Goal: Contribute content: Contribute content

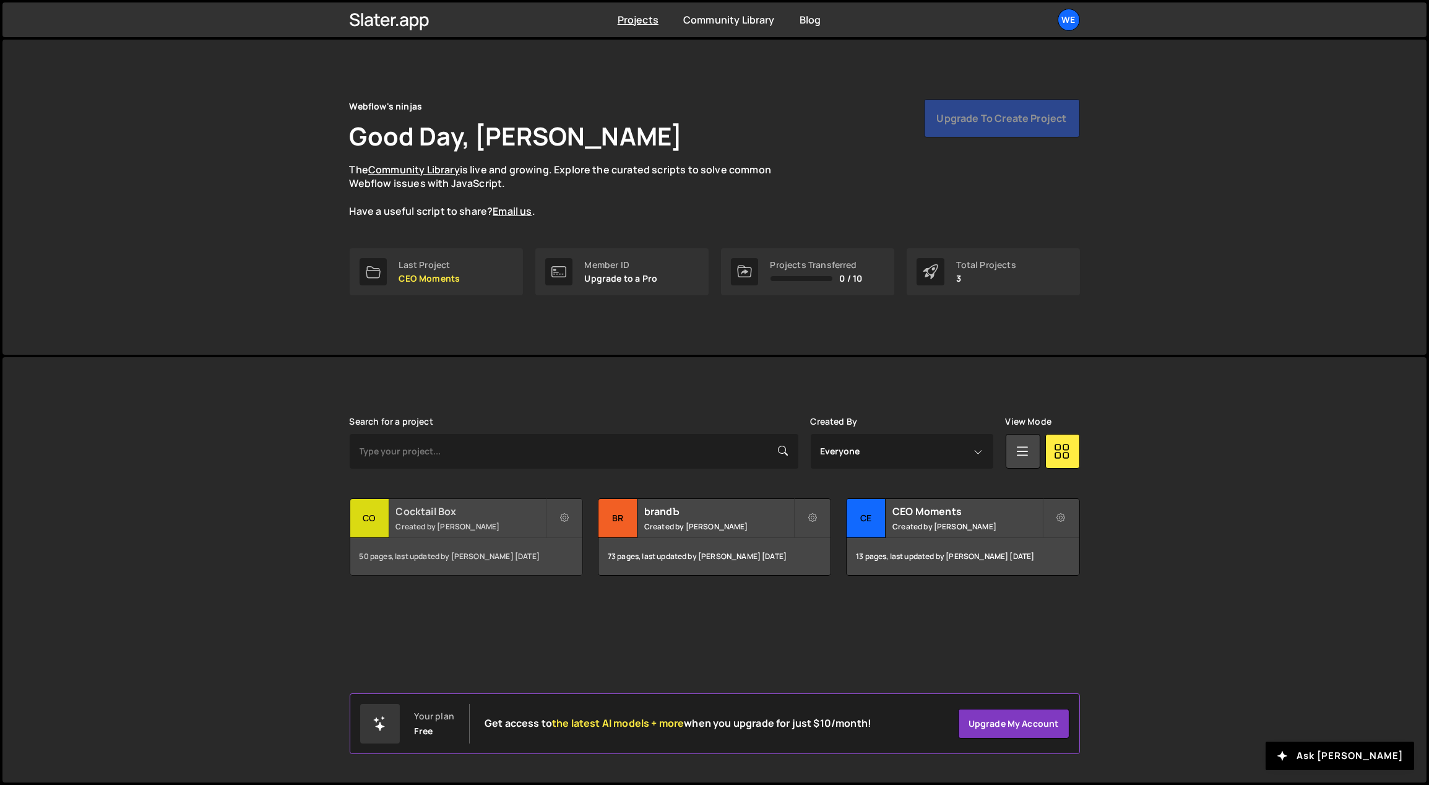
click at [487, 512] on h2 "Cocktail Box" at bounding box center [470, 511] width 149 height 14
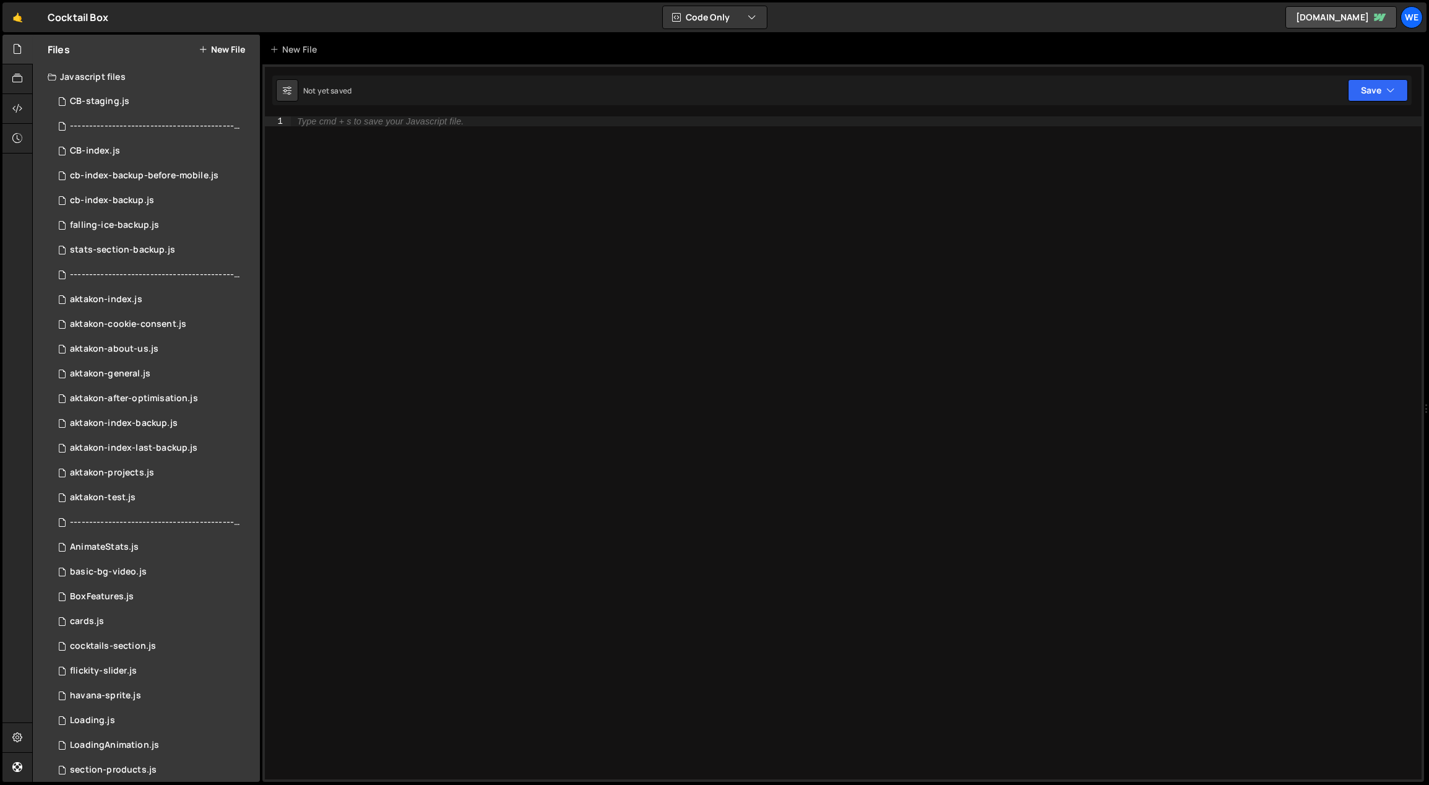
click at [228, 50] on button "New File" at bounding box center [222, 50] width 46 height 10
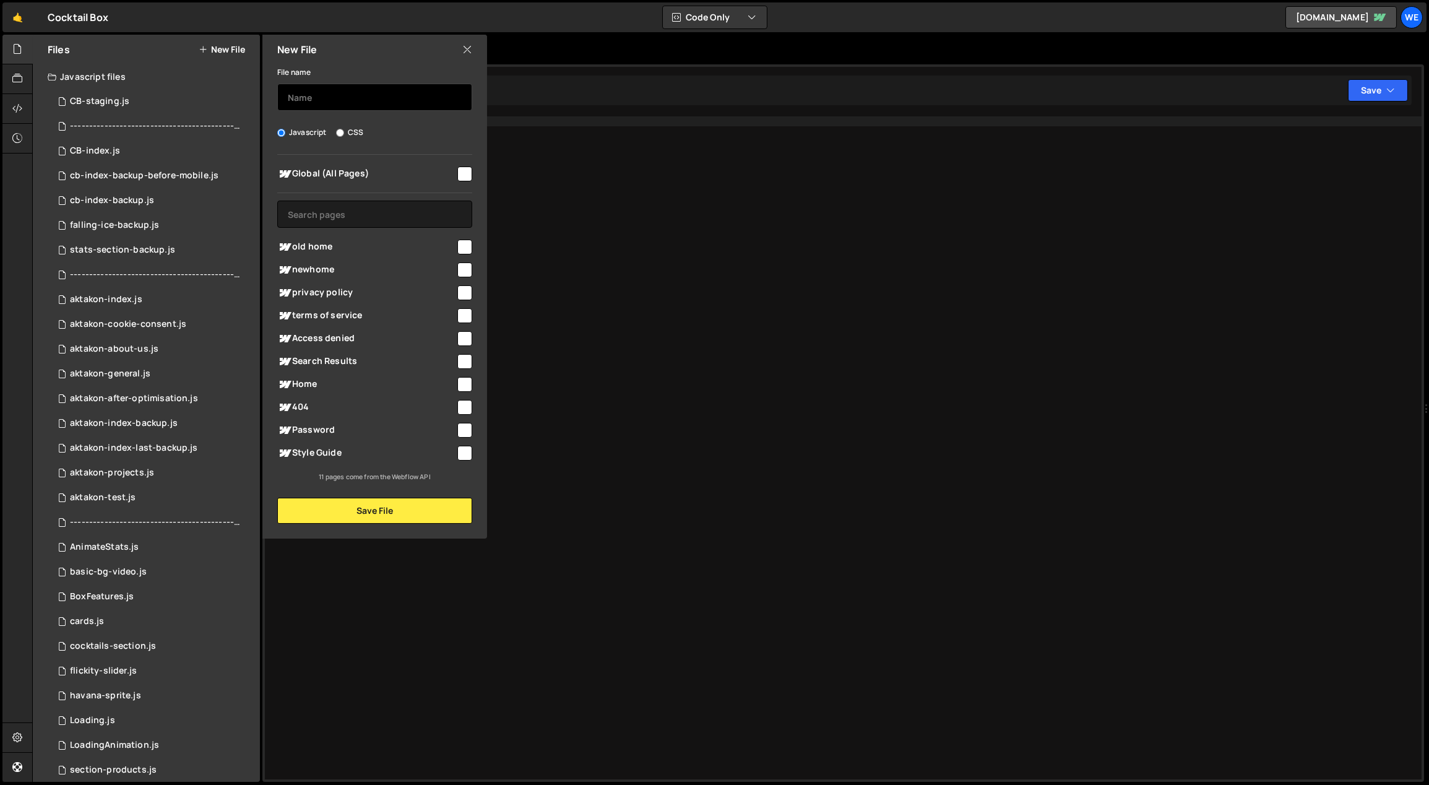
click at [332, 100] on input "text" at bounding box center [374, 97] width 195 height 27
type input "cookie-consent-webflow-shopify"
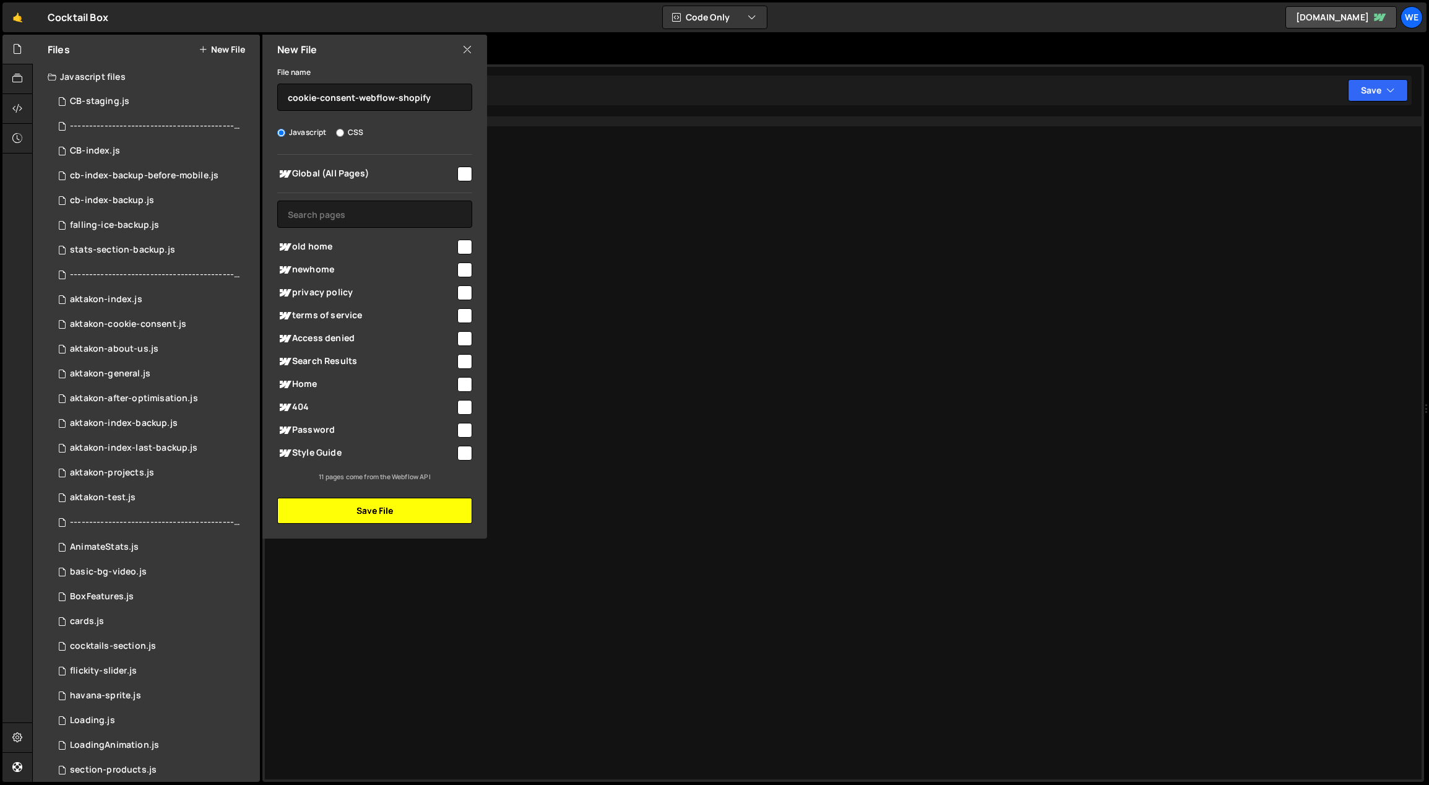
click at [355, 505] on button "Save File" at bounding box center [374, 510] width 195 height 26
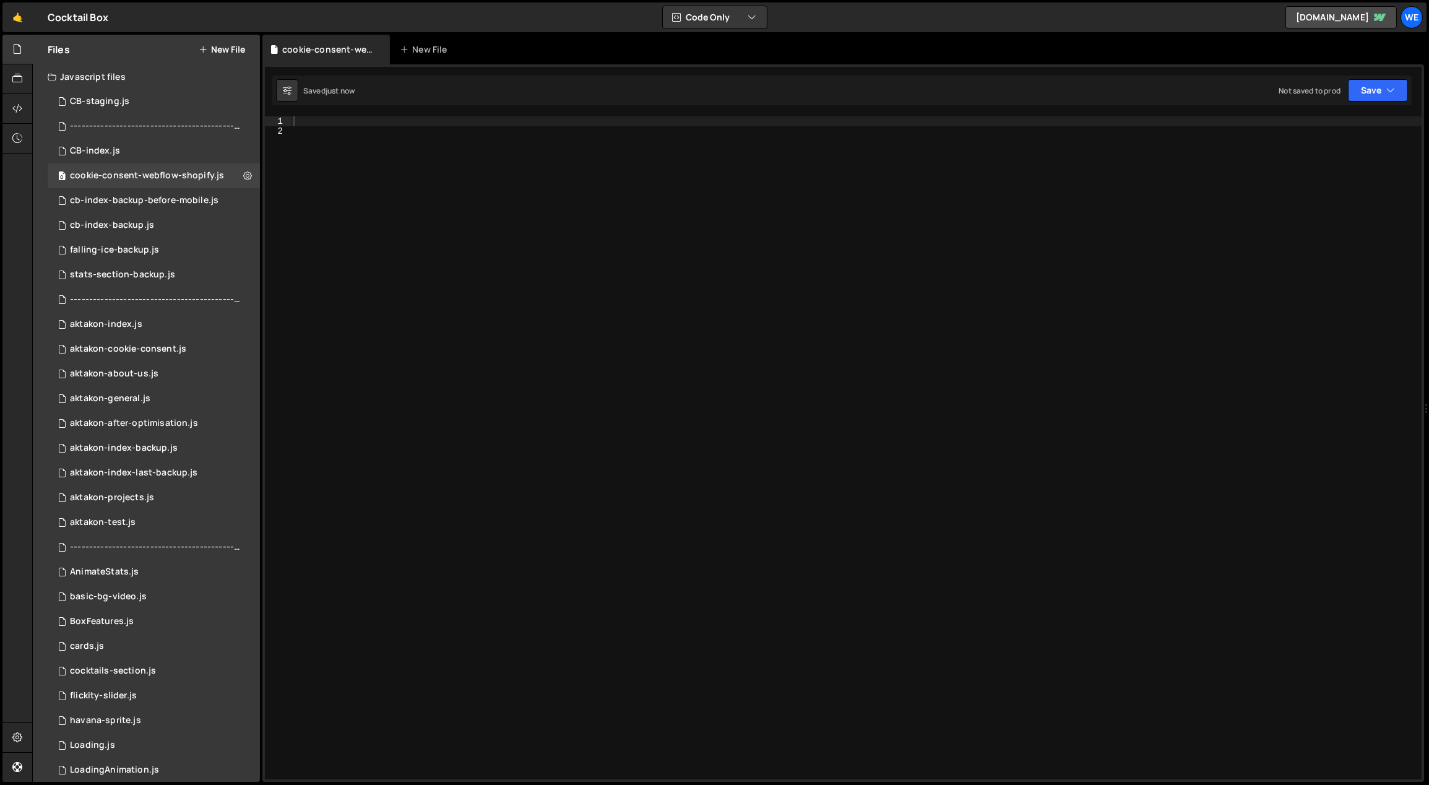
click at [503, 261] on div at bounding box center [856, 458] width 1131 height 684
click at [24, 113] on div at bounding box center [17, 109] width 30 height 30
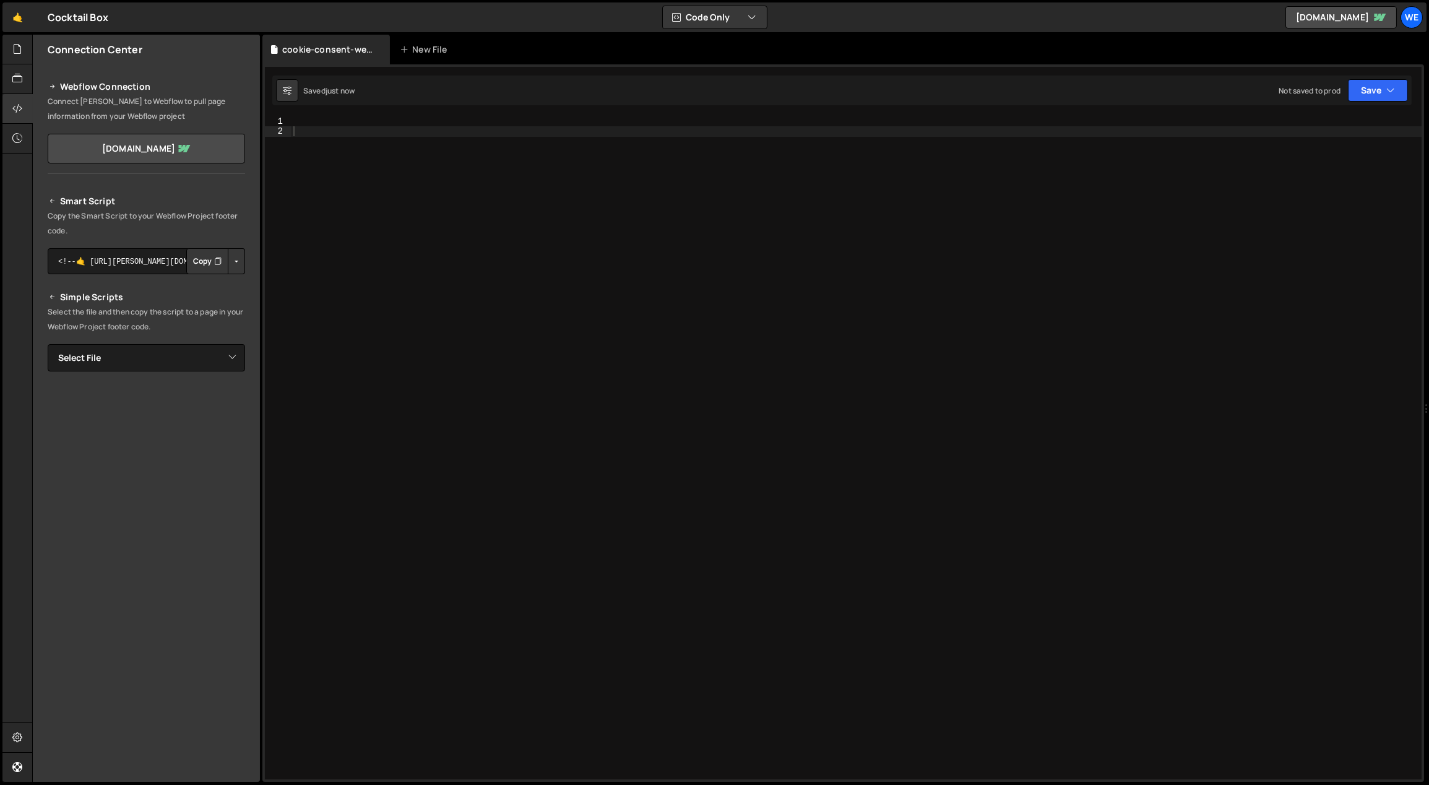
click at [177, 342] on div "Smart Script Copy the Smart Script to your Webflow Project footer code. <!--🤙 […" at bounding box center [146, 410] width 197 height 432
click at [187, 353] on select "Select File CB-staging.js -----------------------------------------------------…" at bounding box center [146, 357] width 197 height 27
select select "47944"
click at [48, 344] on select "Select File CB-staging.js -----------------------------------------------------…" at bounding box center [146, 357] width 197 height 27
click at [236, 394] on button "Button group with nested dropdown" at bounding box center [236, 400] width 17 height 26
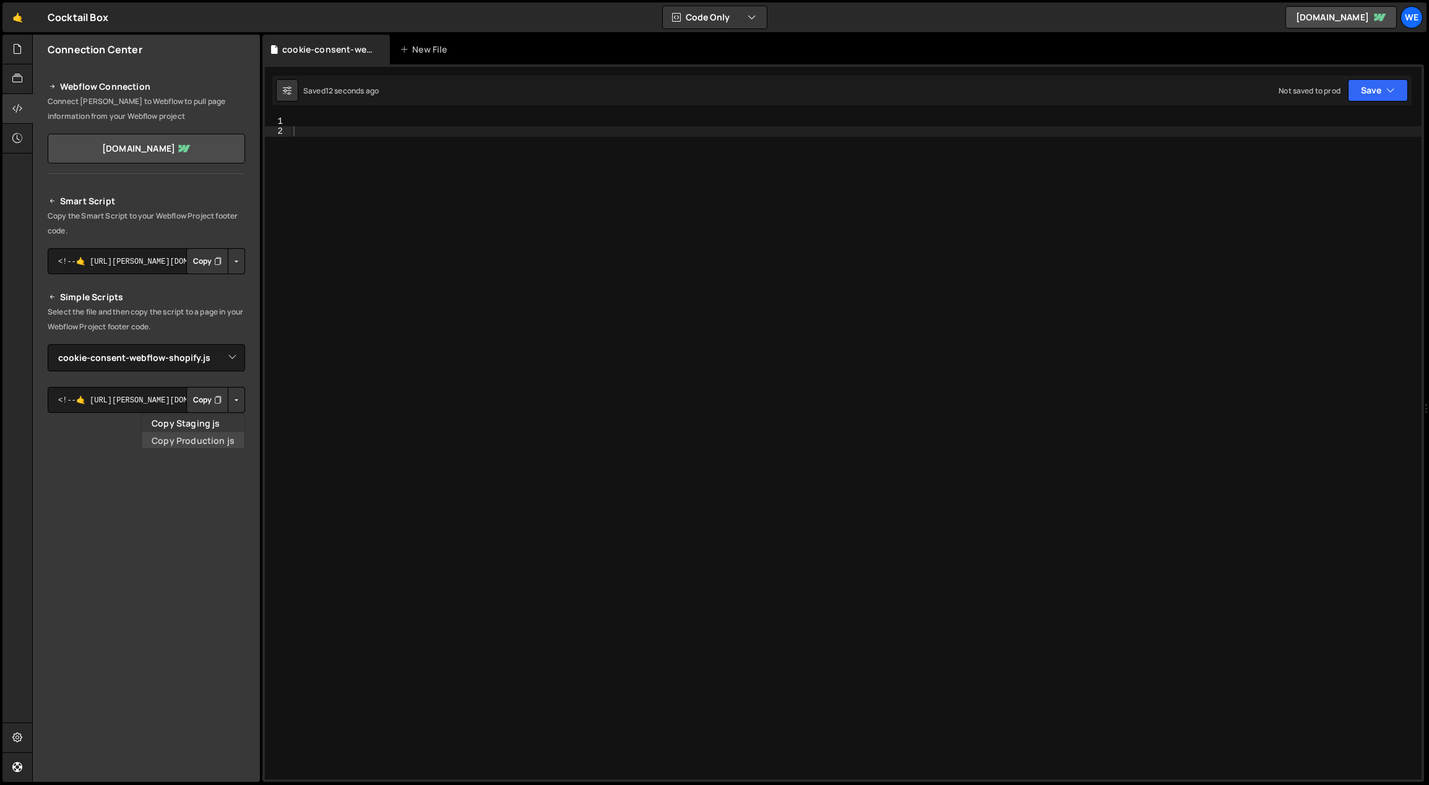
click at [205, 440] on link "Copy Production js" at bounding box center [193, 439] width 103 height 17
click at [520, 391] on div at bounding box center [856, 458] width 1131 height 684
click at [351, 139] on div at bounding box center [856, 458] width 1131 height 684
paste textarea "// debugConsentStatus();"
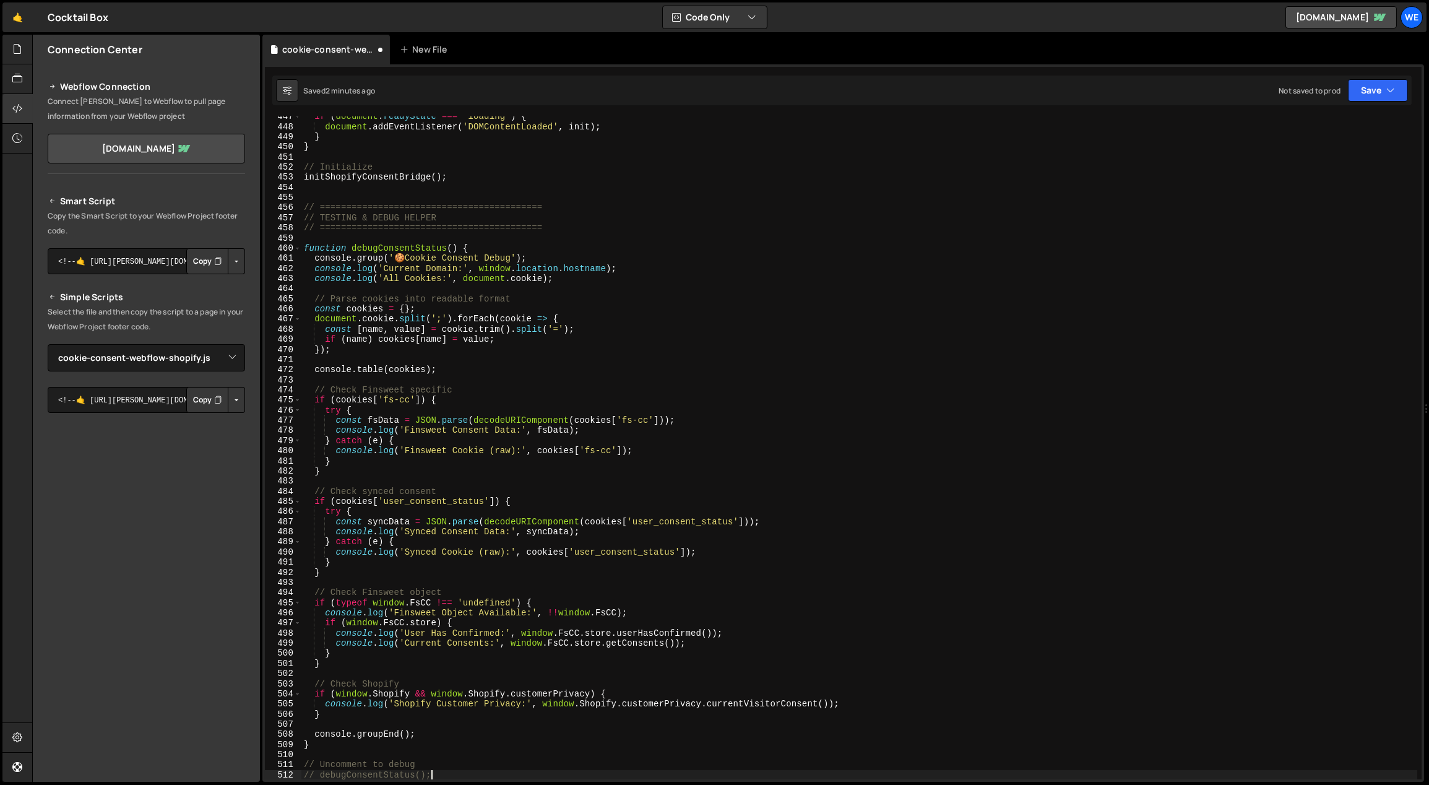
scroll to position [4520, 0]
click at [656, 231] on div "if ( document . readyState === 'loading' ) { document . addEventListener ( 'DOM…" at bounding box center [859, 453] width 1116 height 684
type textarea "// =========================================="
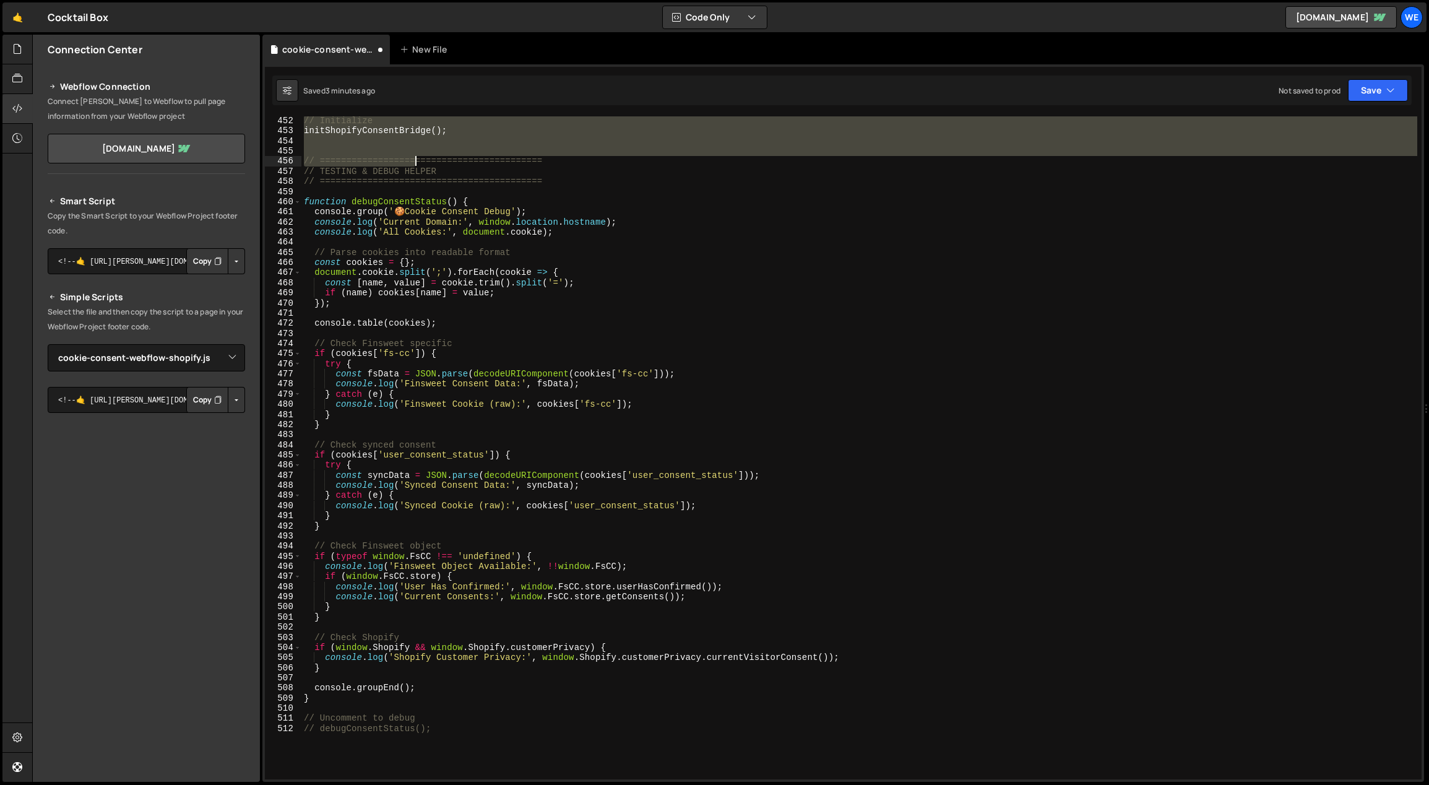
scroll to position [4533, 0]
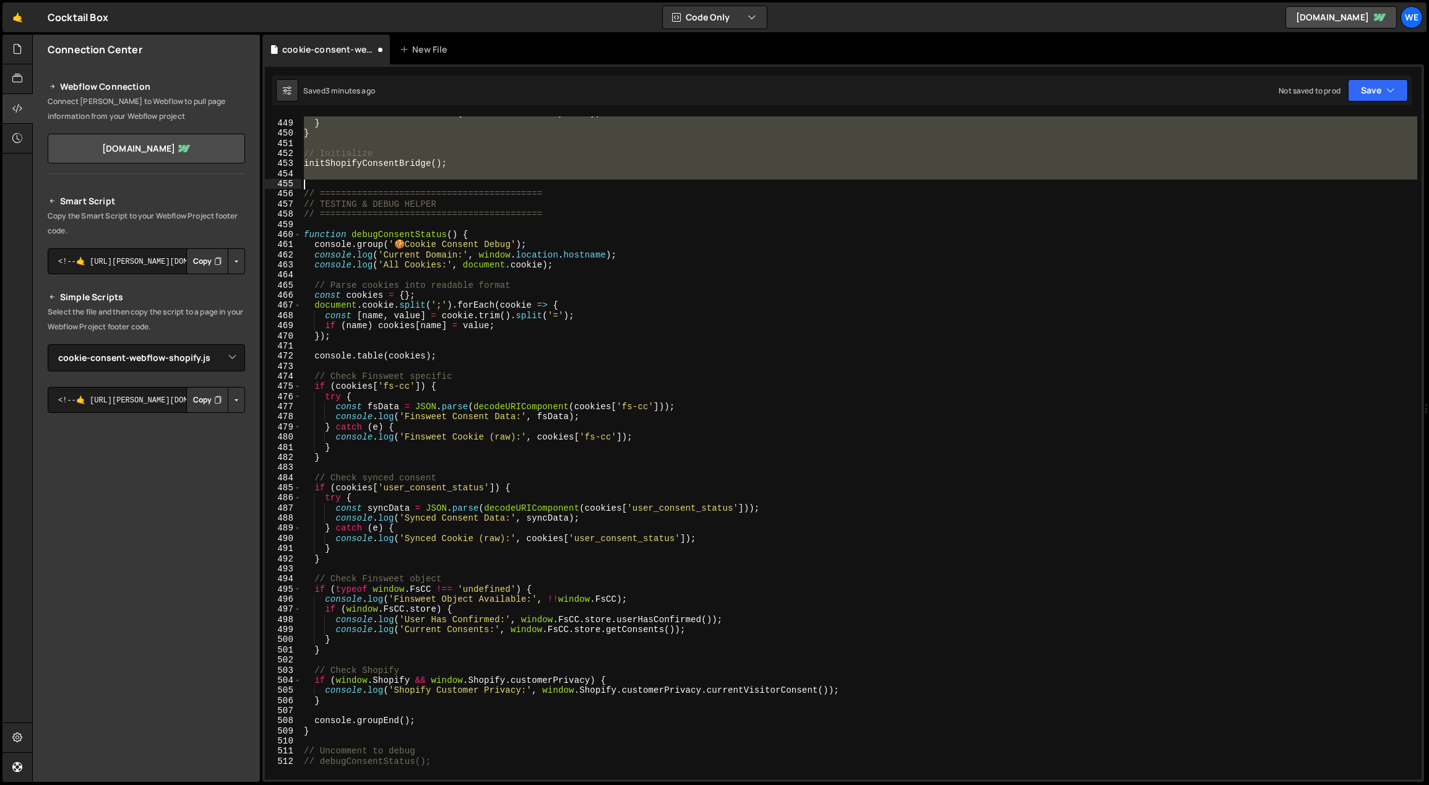
drag, startPoint x: 304, startPoint y: 337, endPoint x: 381, endPoint y: 186, distance: 169.3
click at [381, 186] on div "document . addEventListener ( 'DOMContentLoaded' , init ) ; } } // Initialize i…" at bounding box center [859, 450] width 1116 height 684
click at [332, 238] on div "document . addEventListener ( 'DOMContentLoaded' , init ) ; } } // Initialize i…" at bounding box center [859, 450] width 1116 height 684
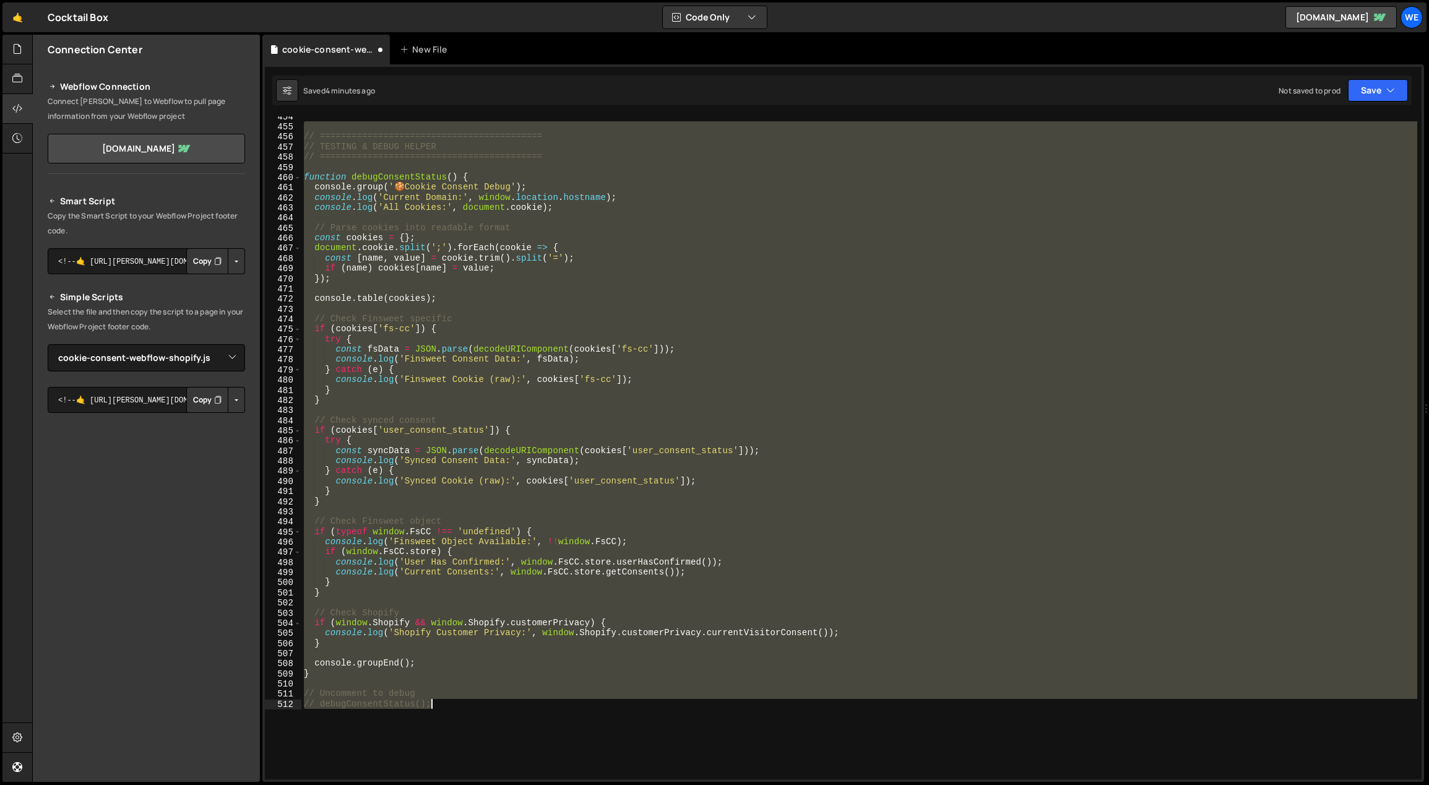
drag, startPoint x: 304, startPoint y: 189, endPoint x: 574, endPoint y: 749, distance: 621.8
click at [573, 749] on div "// ========================================== // TESTING & DEBUG HELPER // ====…" at bounding box center [859, 453] width 1116 height 684
type textarea "// Uncomment to debug // debugConsentStatus();"
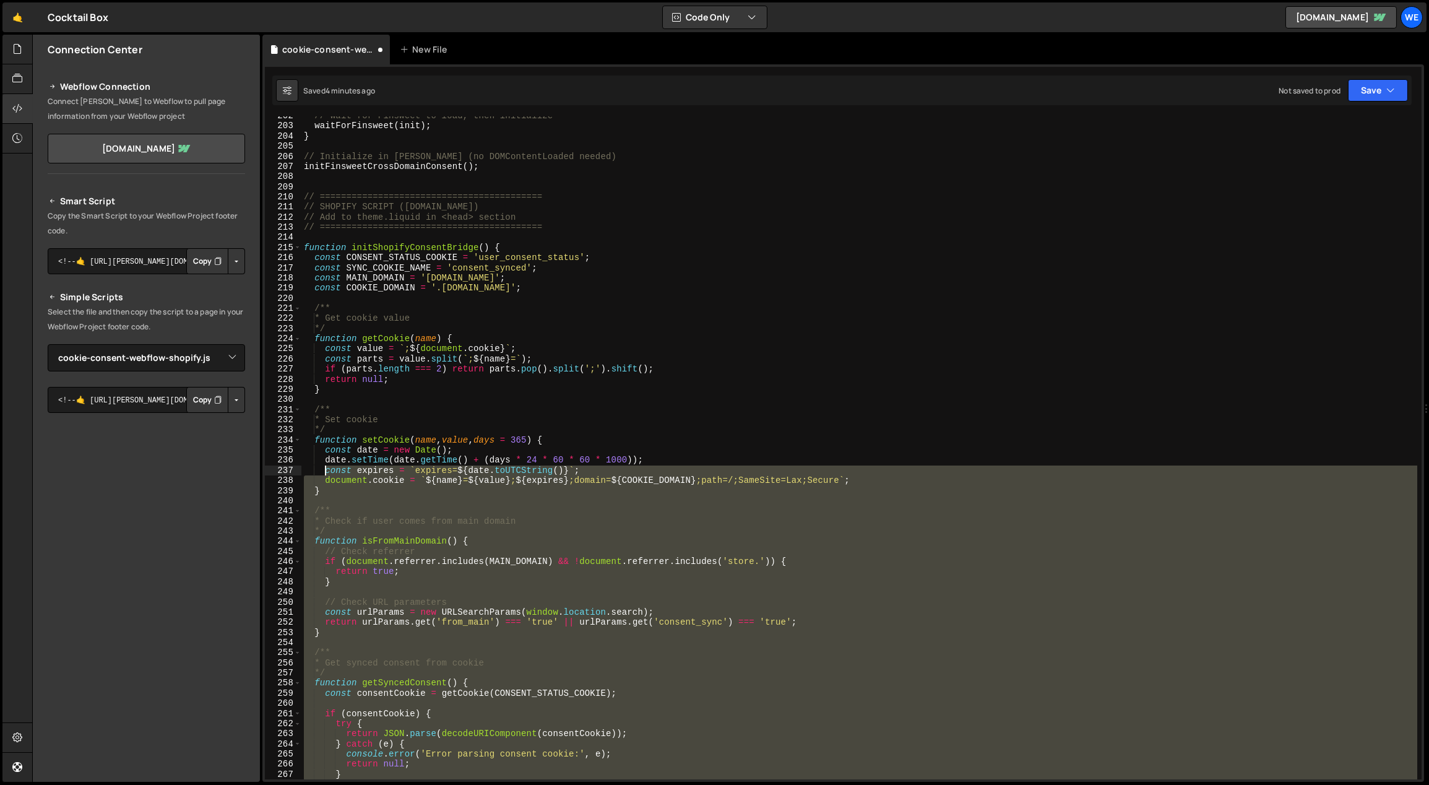
scroll to position [2041, 0]
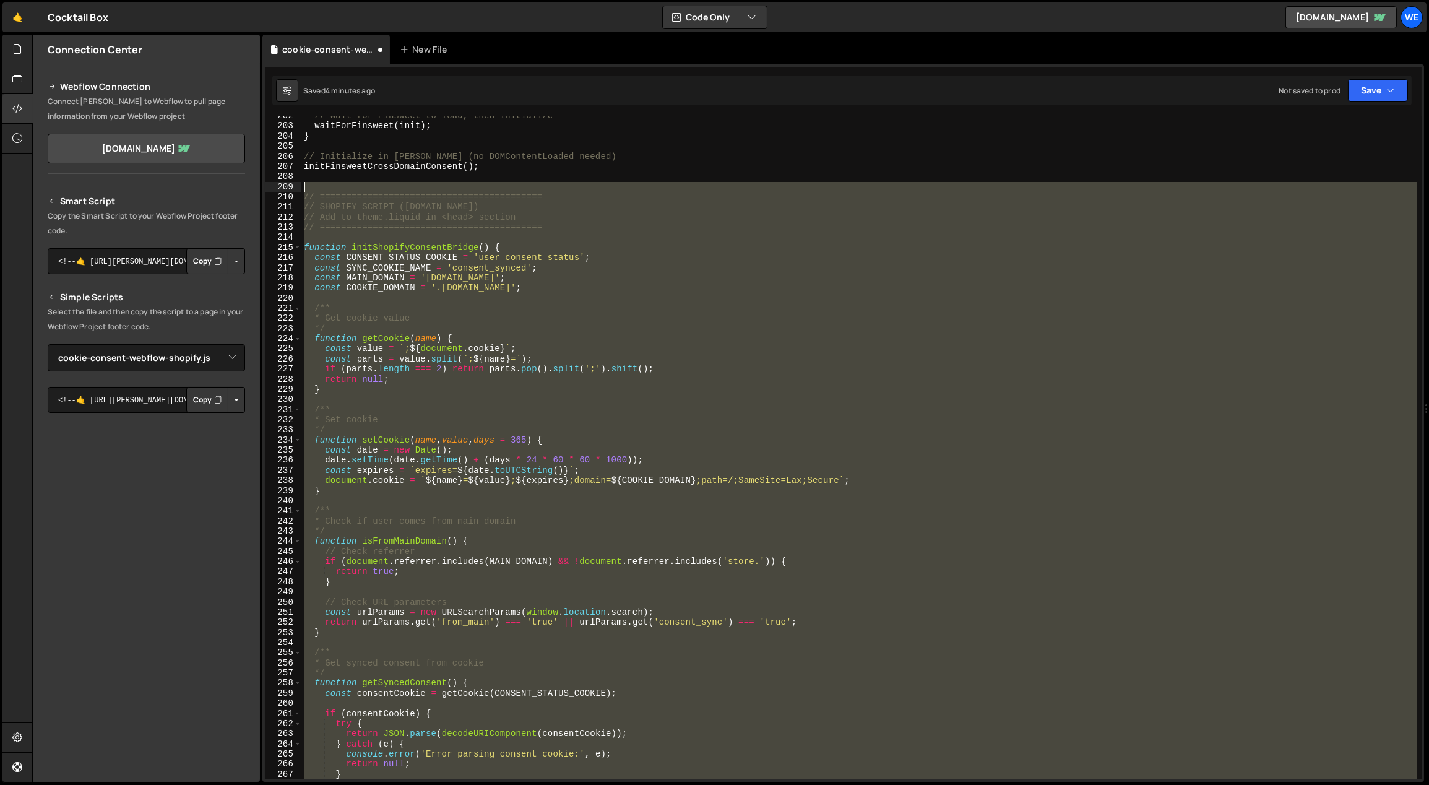
drag, startPoint x: 359, startPoint y: 462, endPoint x: 296, endPoint y: 191, distance: 277.6
click at [296, 191] on div "202 203 204 205 206 207 208 209 210 211 212 213 214 215 216 217 218 219 220 221…" at bounding box center [843, 447] width 1156 height 663
type textarea "// =========================================="
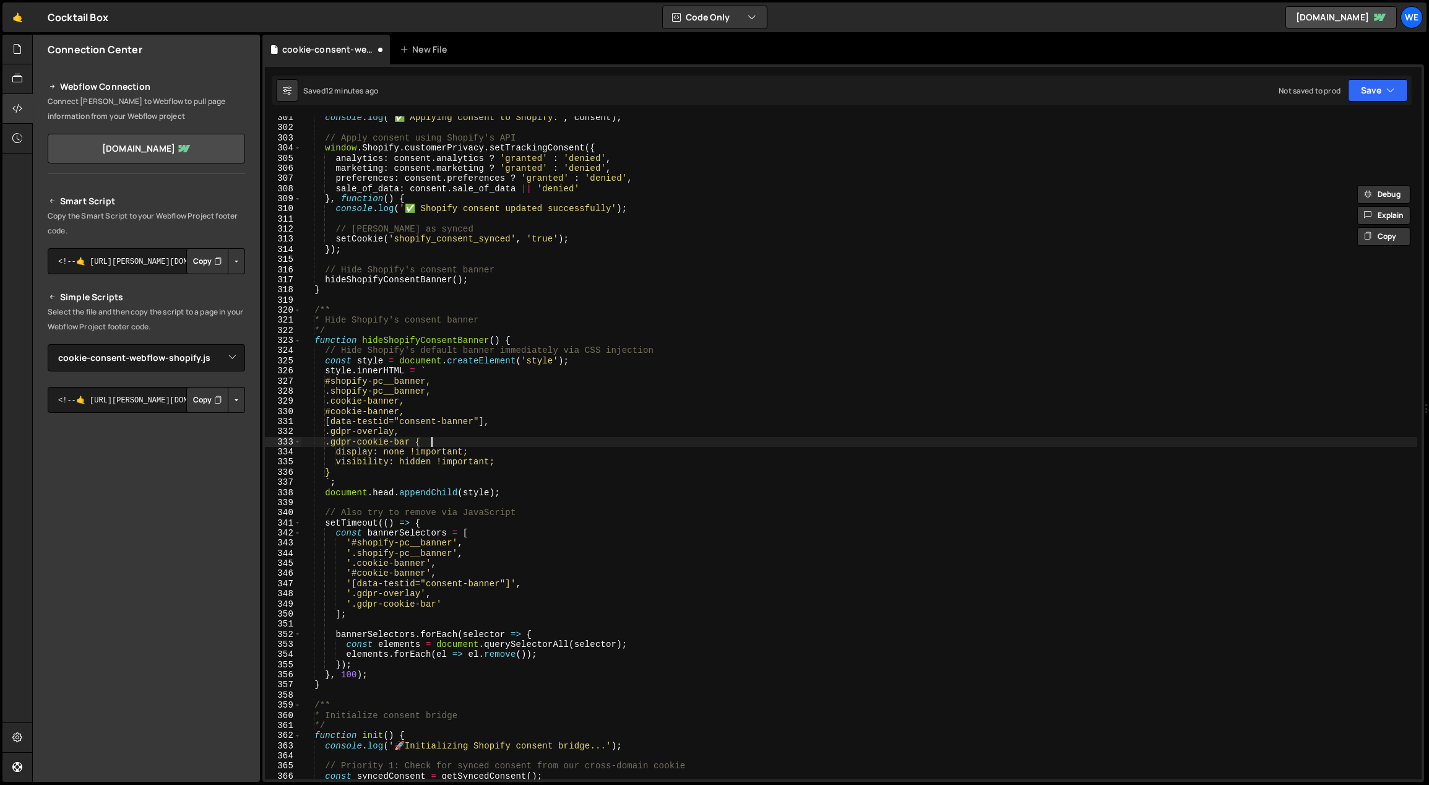
click at [740, 445] on div "console . log ( '✅ Applying consent to Shopify:' , consent ) ; // Apply consent…" at bounding box center [859, 455] width 1116 height 684
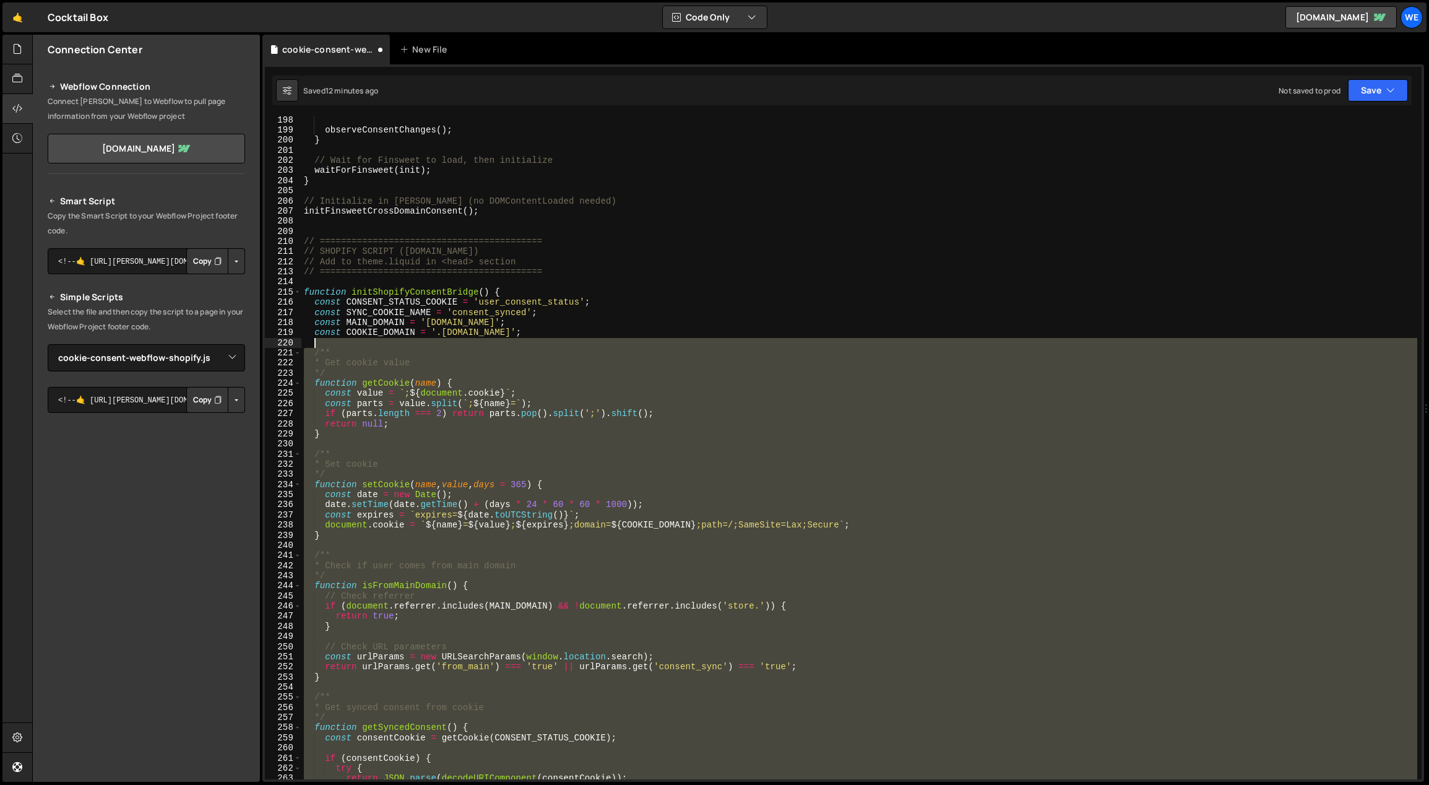
scroll to position [1656, 0]
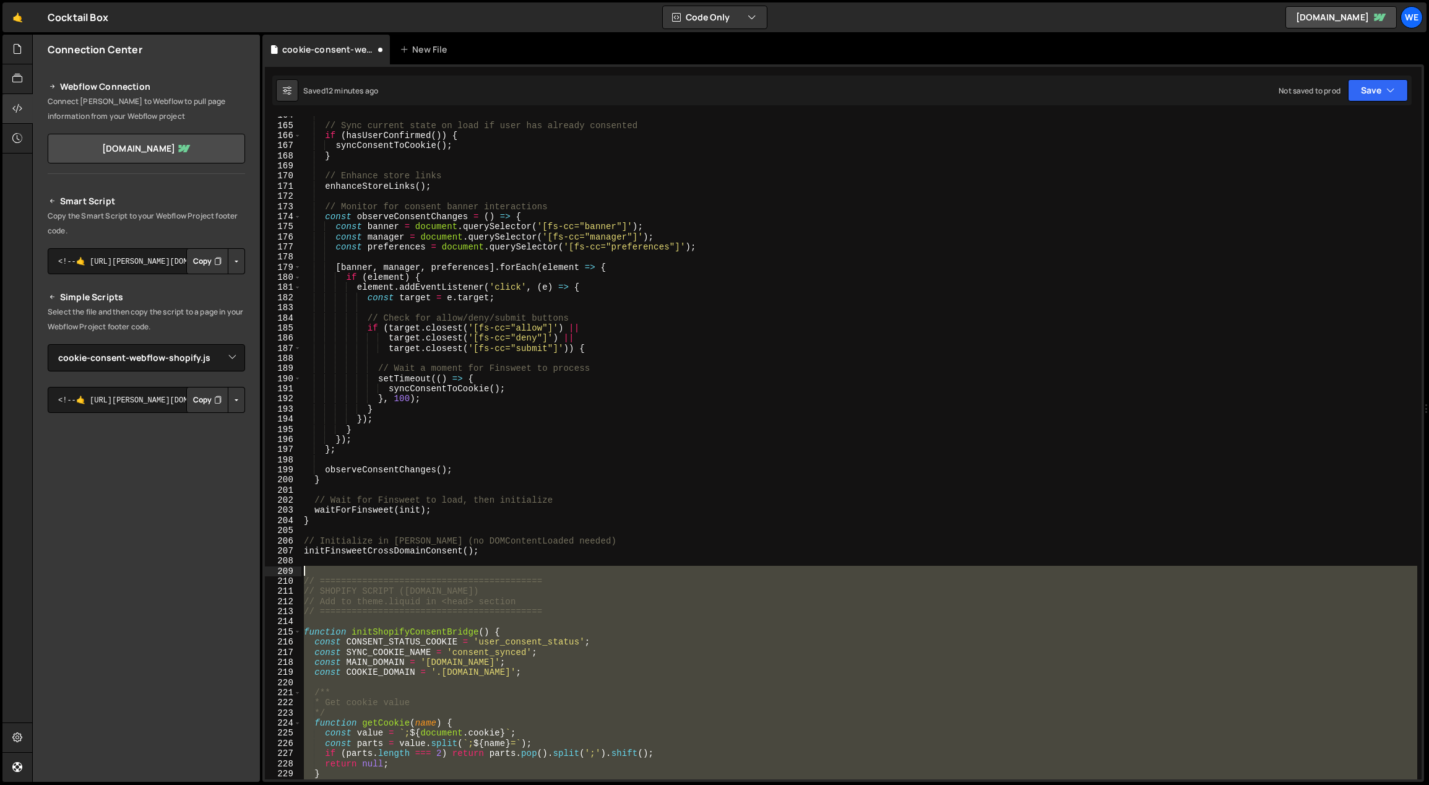
drag, startPoint x: 424, startPoint y: 548, endPoint x: 312, endPoint y: 567, distance: 114.2
click at [312, 567] on div "// Sync current state on load if user has already consented if ( hasUserConfirm…" at bounding box center [859, 452] width 1116 height 684
type textarea "// =========================================="
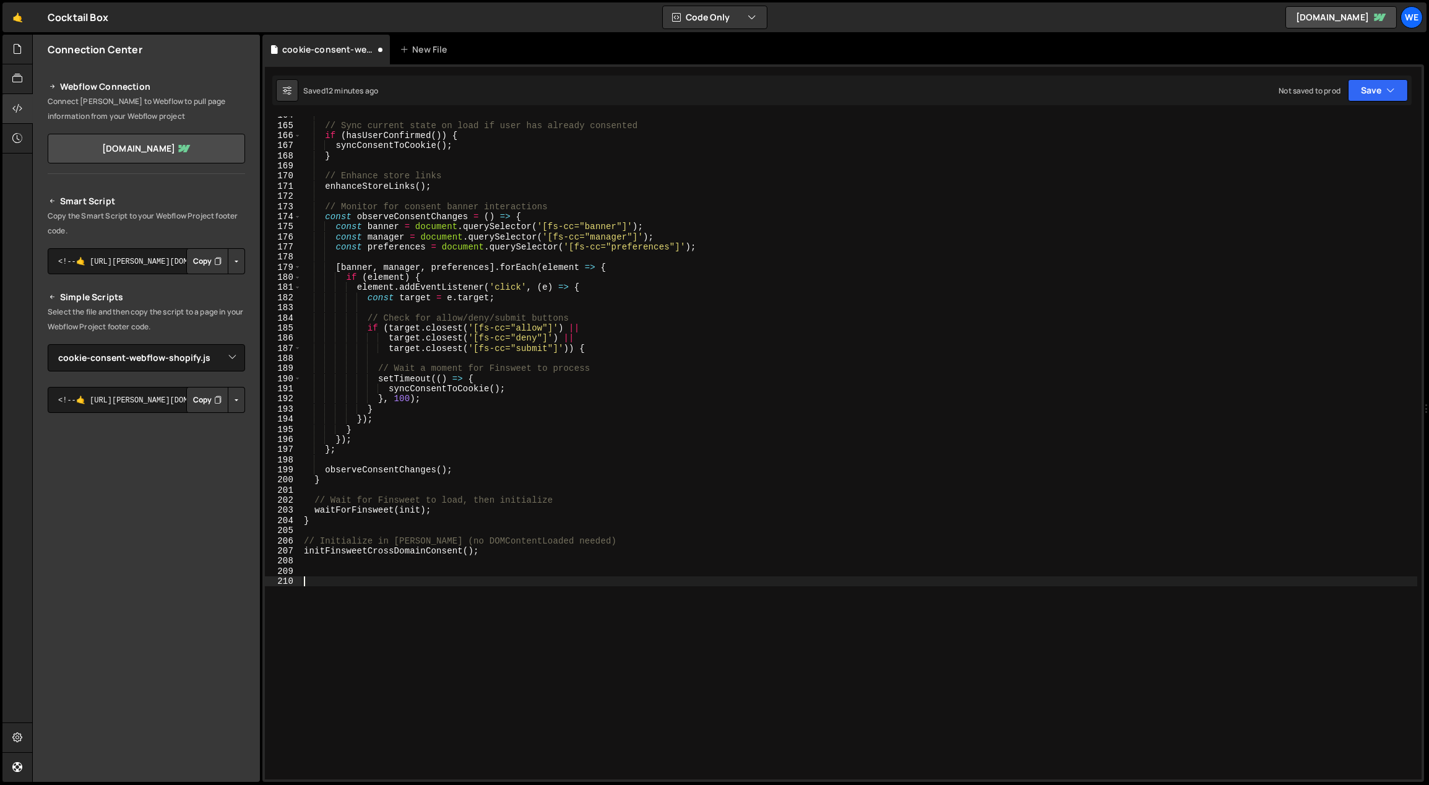
paste textarea "}"
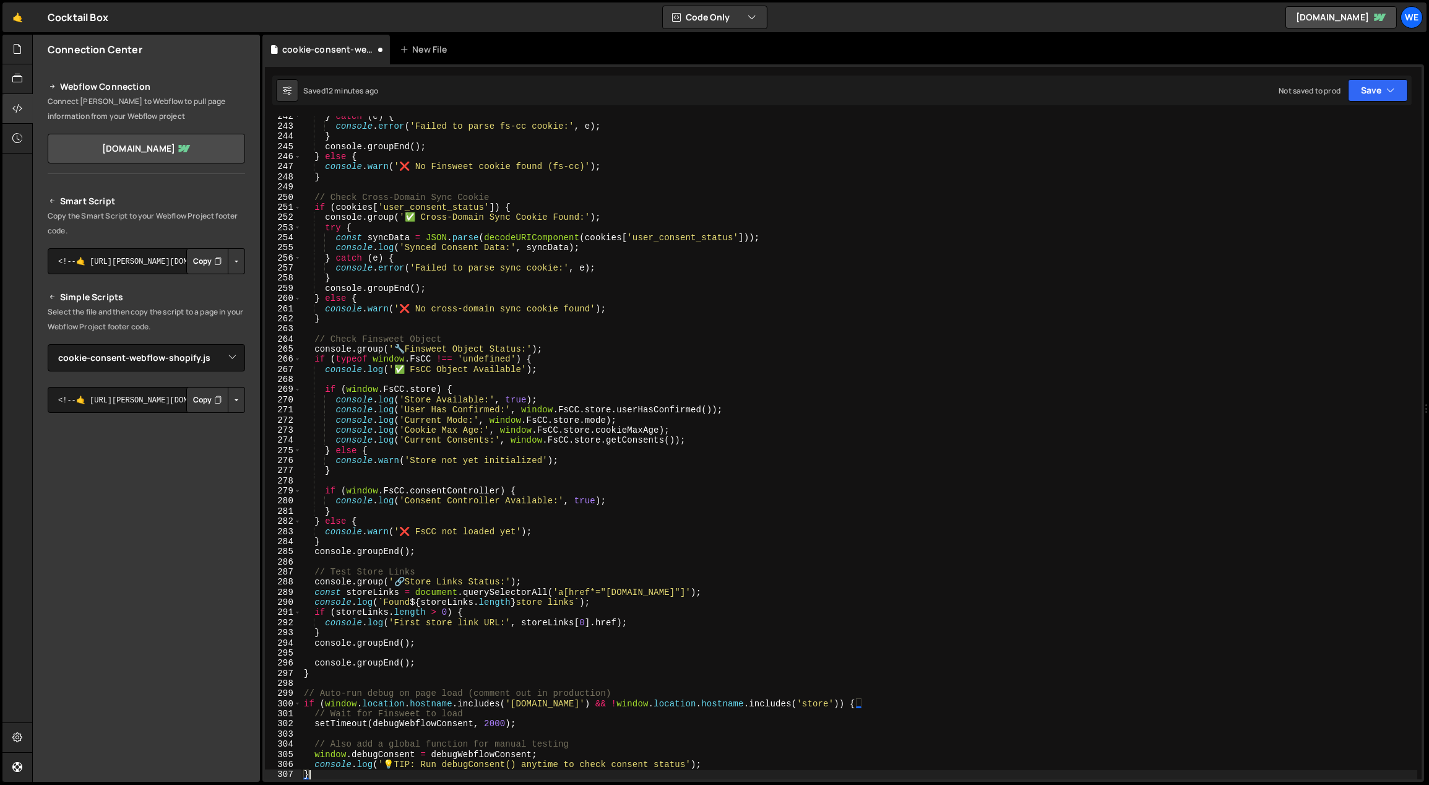
scroll to position [2445, 0]
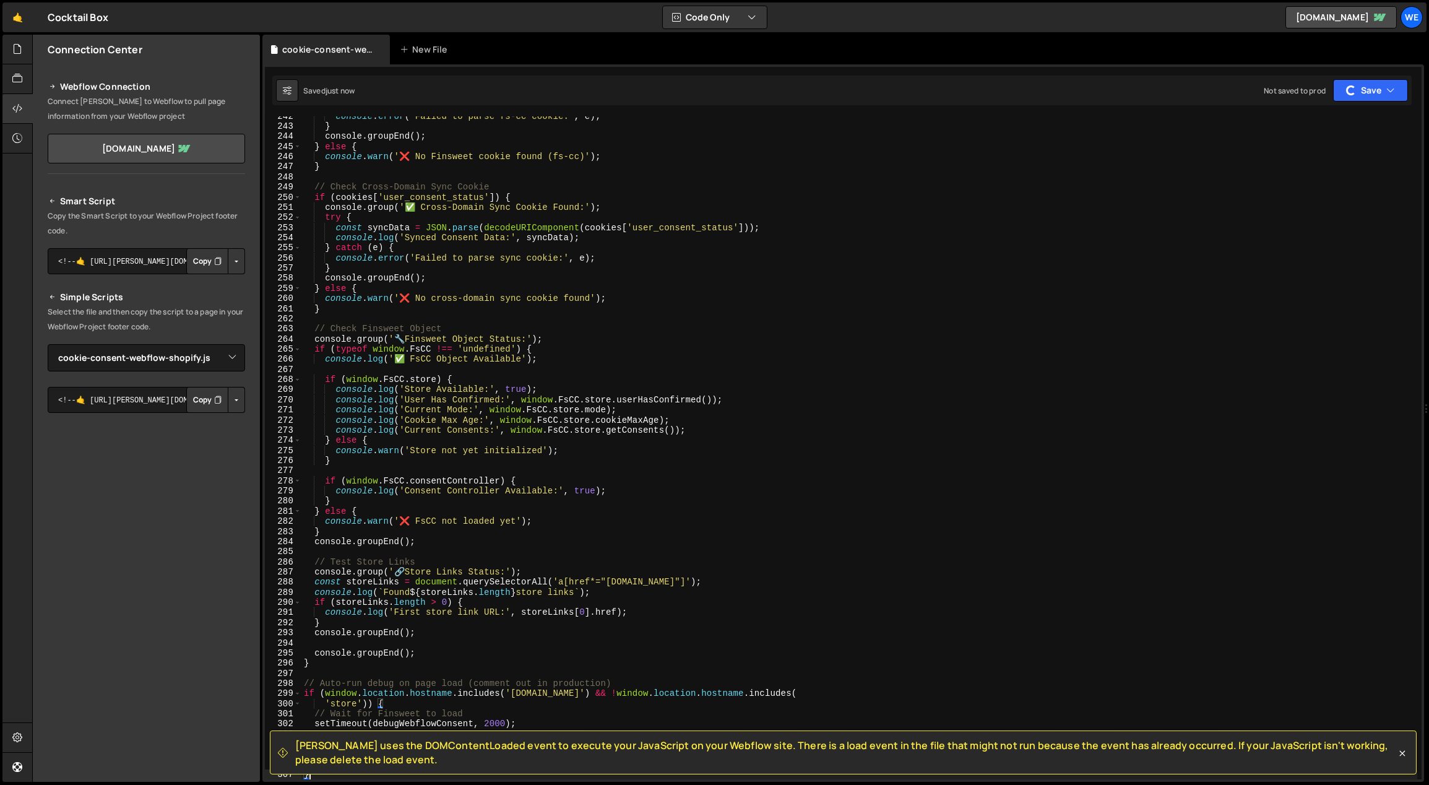
click at [778, 560] on div "console . error ( 'Failed to parse fs-cc cookie:' , e ) ; } console . groupEnd …" at bounding box center [859, 453] width 1116 height 684
type textarea "// Test Store Links"
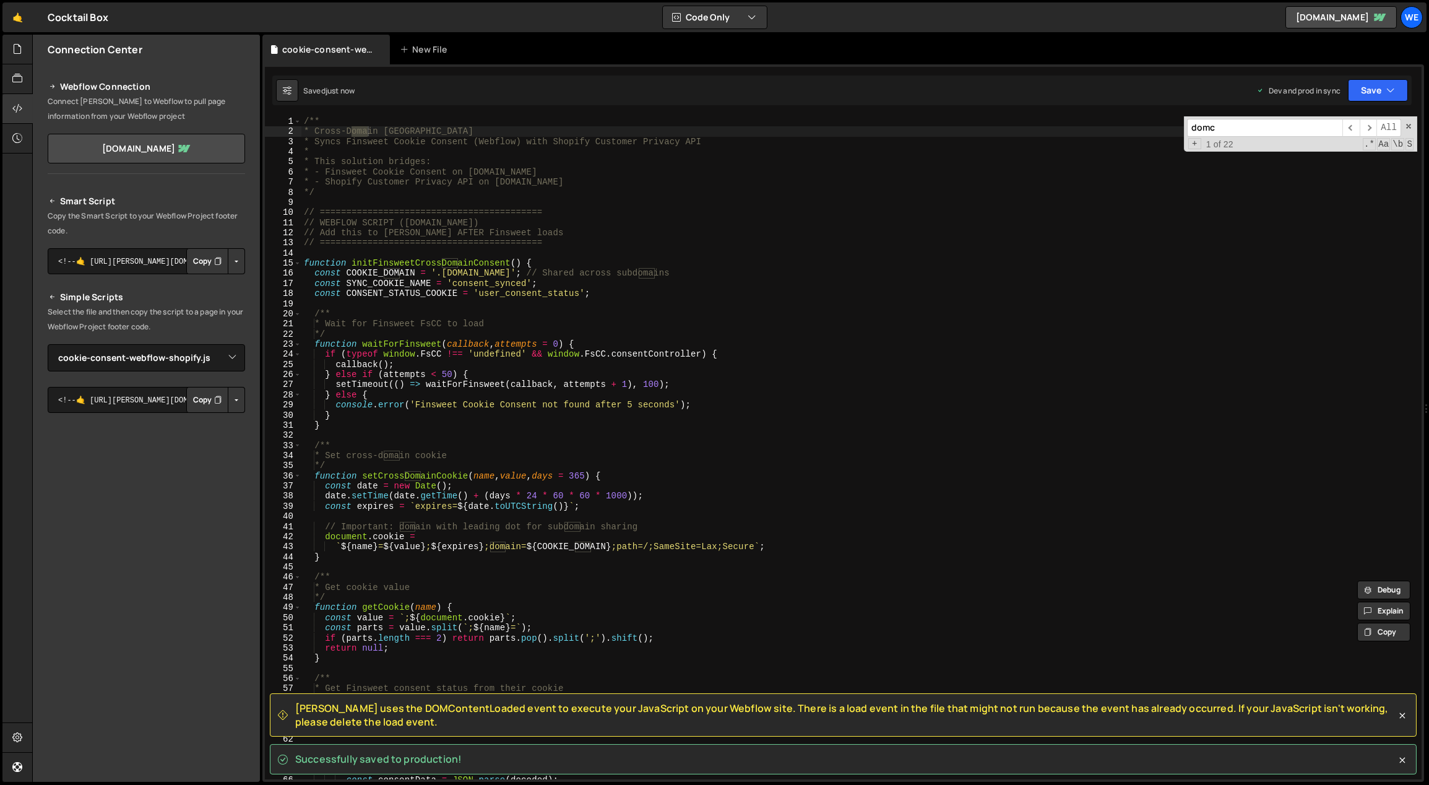
scroll to position [1753, 0]
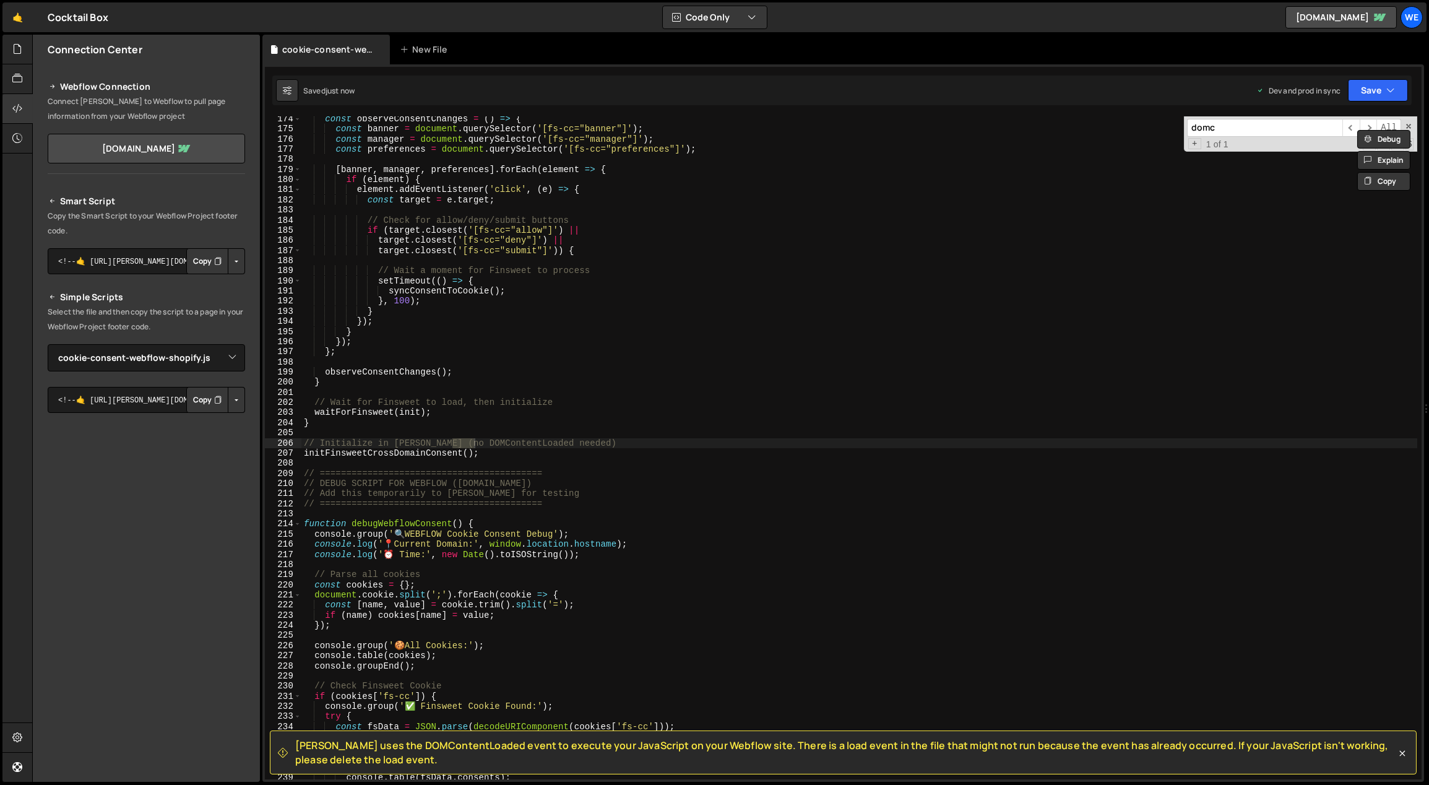
type input "domc"
type textarea "// Initialize in [PERSON_NAME] (no DOMContentLoaded needed)"
click at [594, 447] on div "const observeConsentChanges = ( ) => { const banner = document . querySelector …" at bounding box center [859, 456] width 1116 height 684
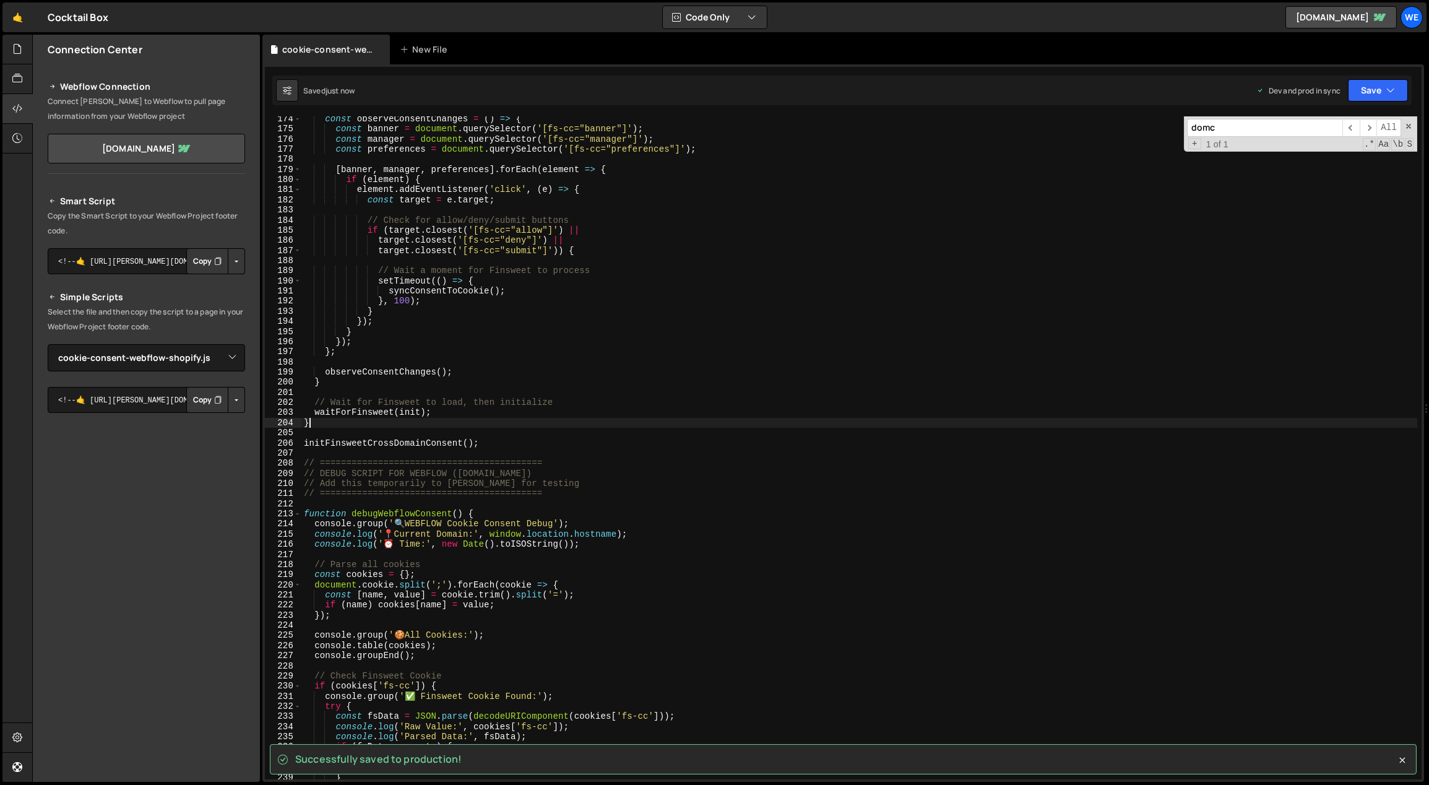
click at [576, 424] on div "const observeConsentChanges = ( ) => { const banner = document . querySelector …" at bounding box center [859, 456] width 1116 height 684
type textarea "}"
